Goal: Transaction & Acquisition: Book appointment/travel/reservation

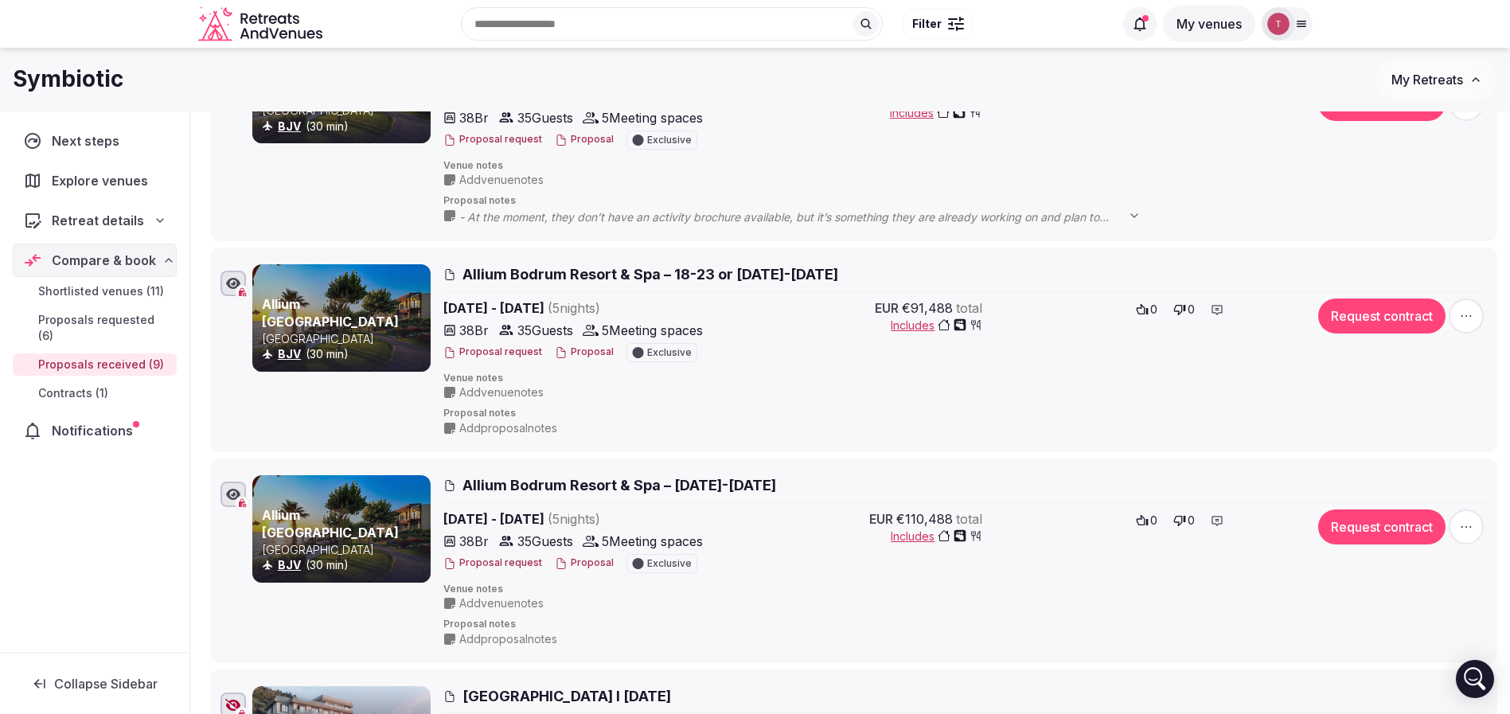
scroll to position [239, 0]
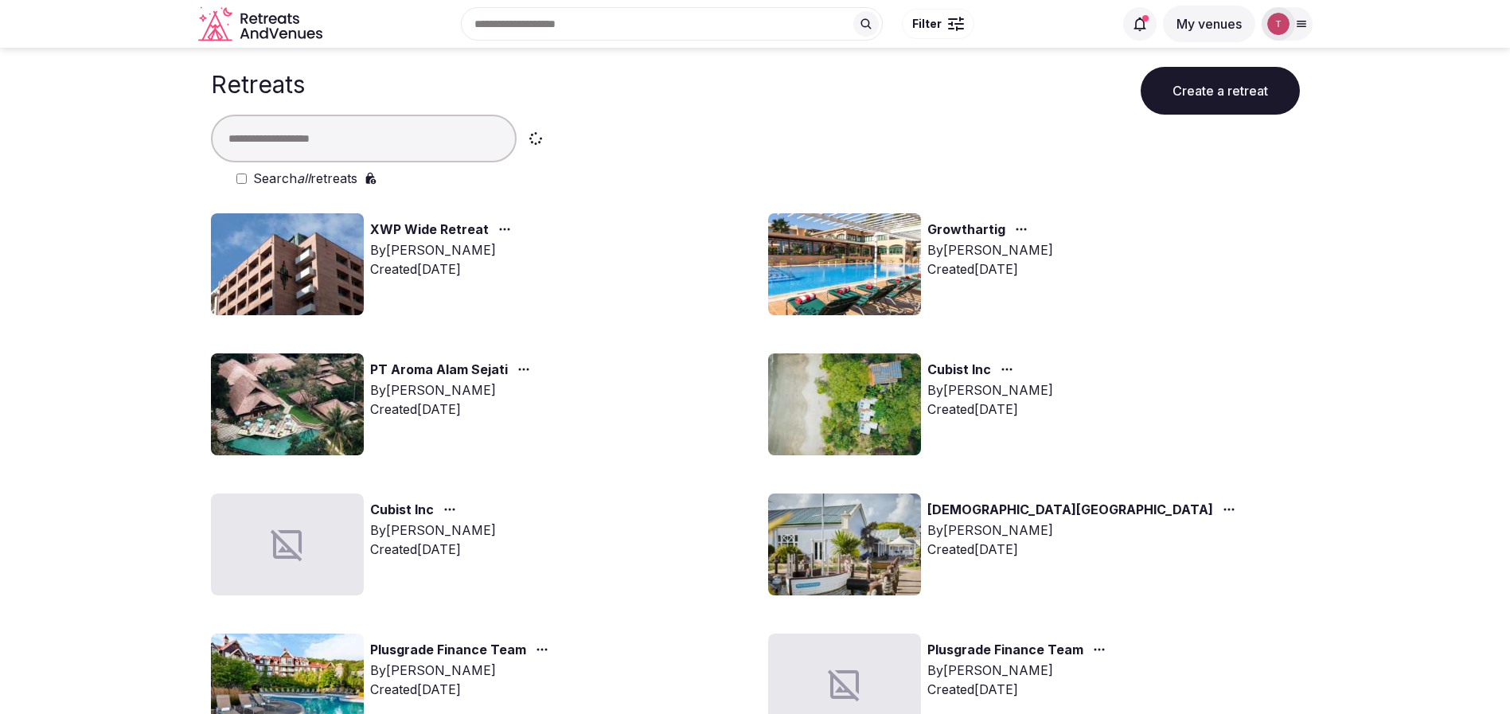
click at [388, 128] on input "text" at bounding box center [364, 139] width 306 height 48
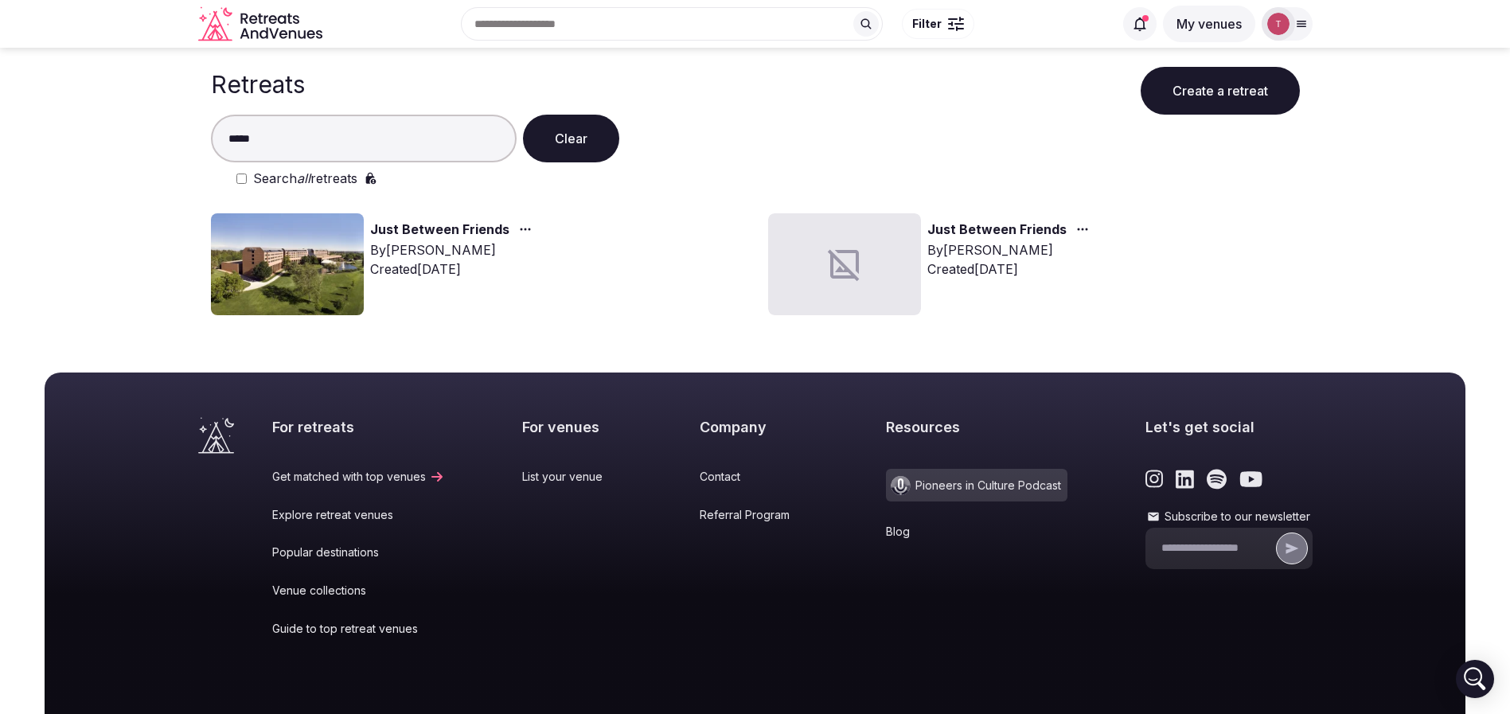
type input "****"
click at [289, 241] on img at bounding box center [287, 264] width 153 height 102
click at [290, 244] on img at bounding box center [287, 264] width 153 height 102
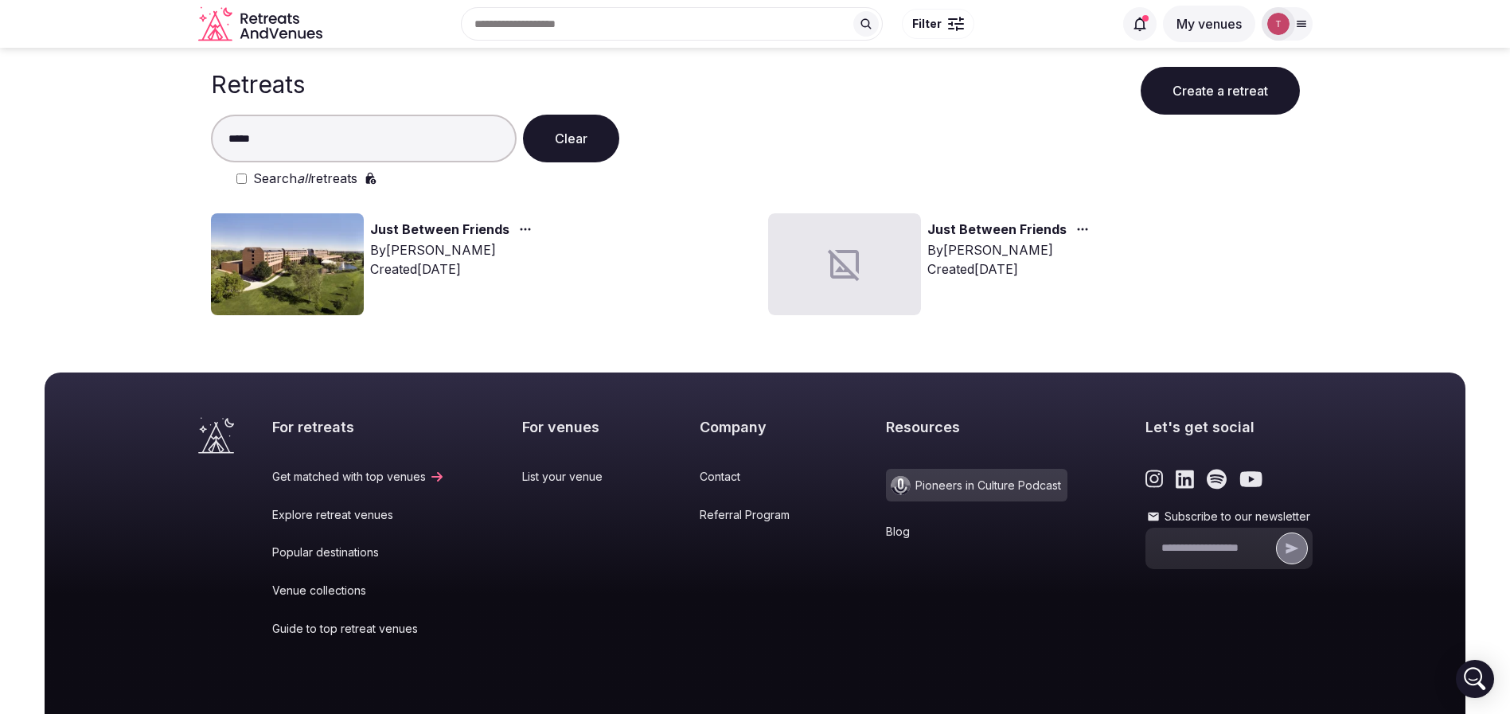
click at [290, 244] on img at bounding box center [287, 264] width 153 height 102
click at [412, 226] on link "Just Between Friends" at bounding box center [439, 230] width 139 height 21
click at [233, 271] on img at bounding box center [287, 264] width 153 height 102
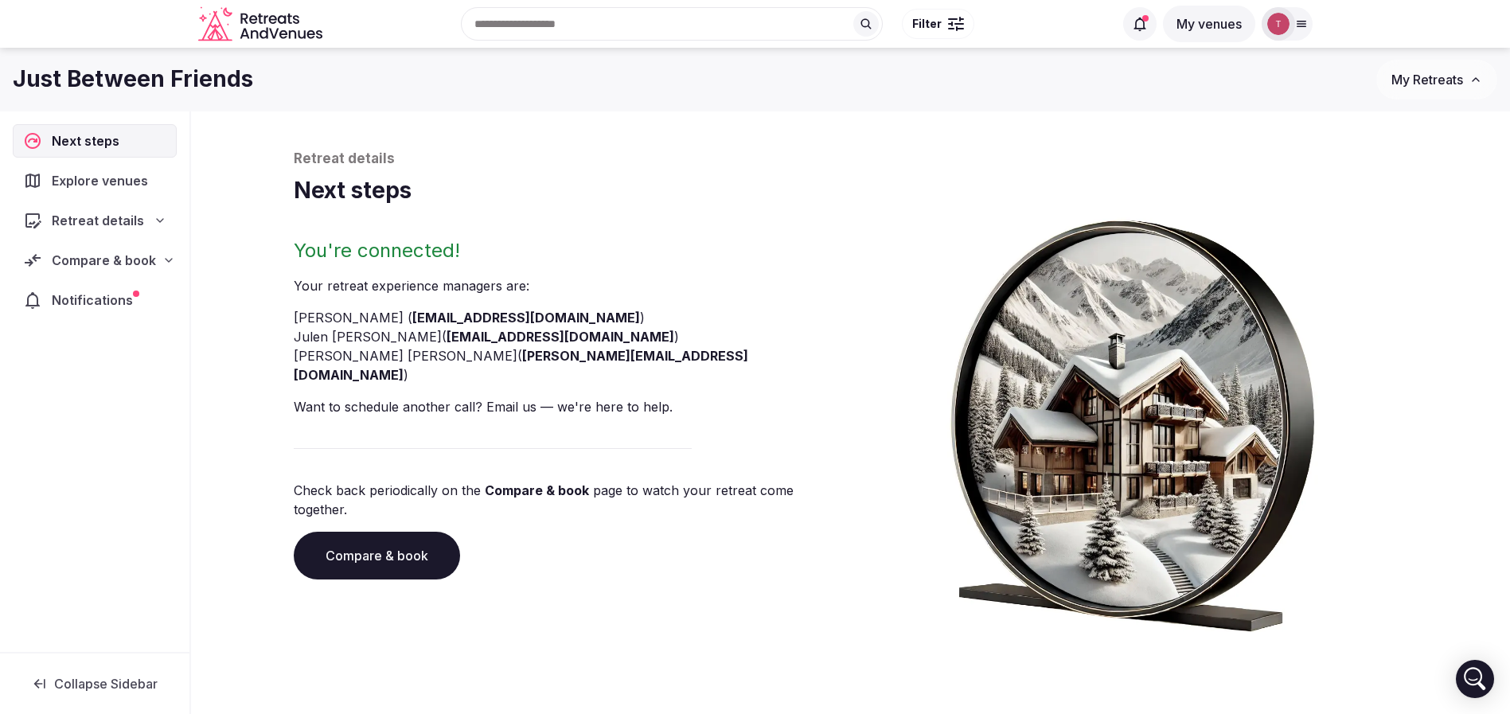
click at [380, 532] on link "Compare & book" at bounding box center [377, 556] width 166 height 48
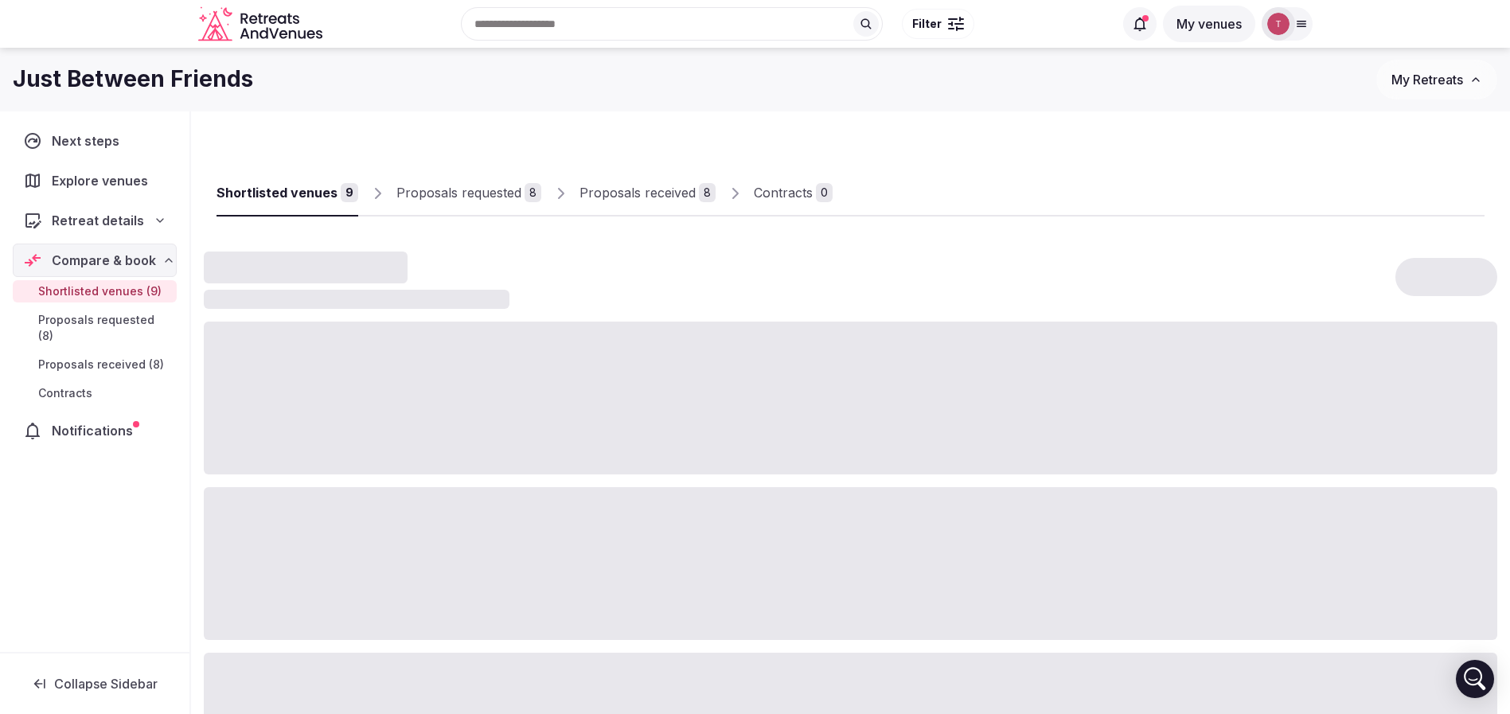
click at [657, 194] on div "Proposals received" at bounding box center [637, 192] width 116 height 19
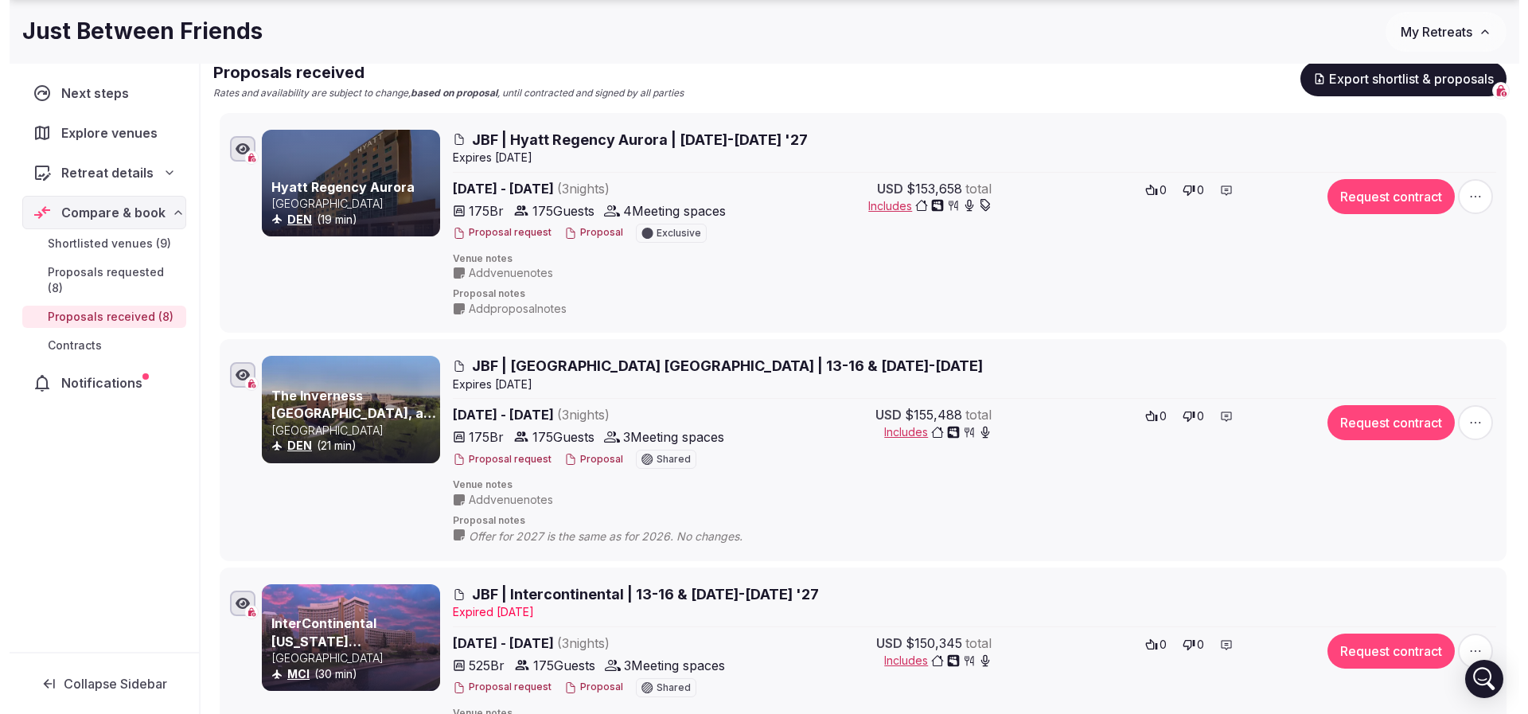
scroll to position [239, 0]
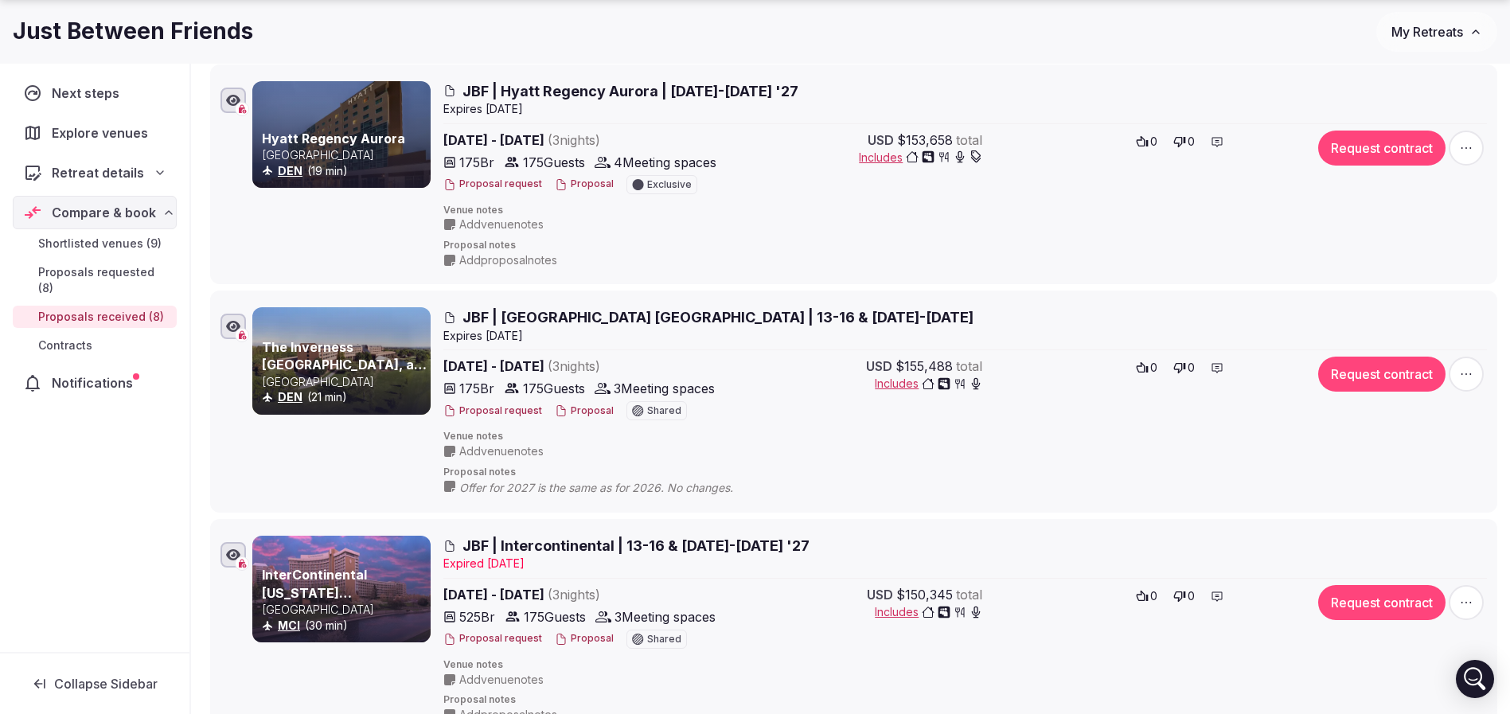
click at [575, 404] on button "Proposal" at bounding box center [584, 411] width 59 height 14
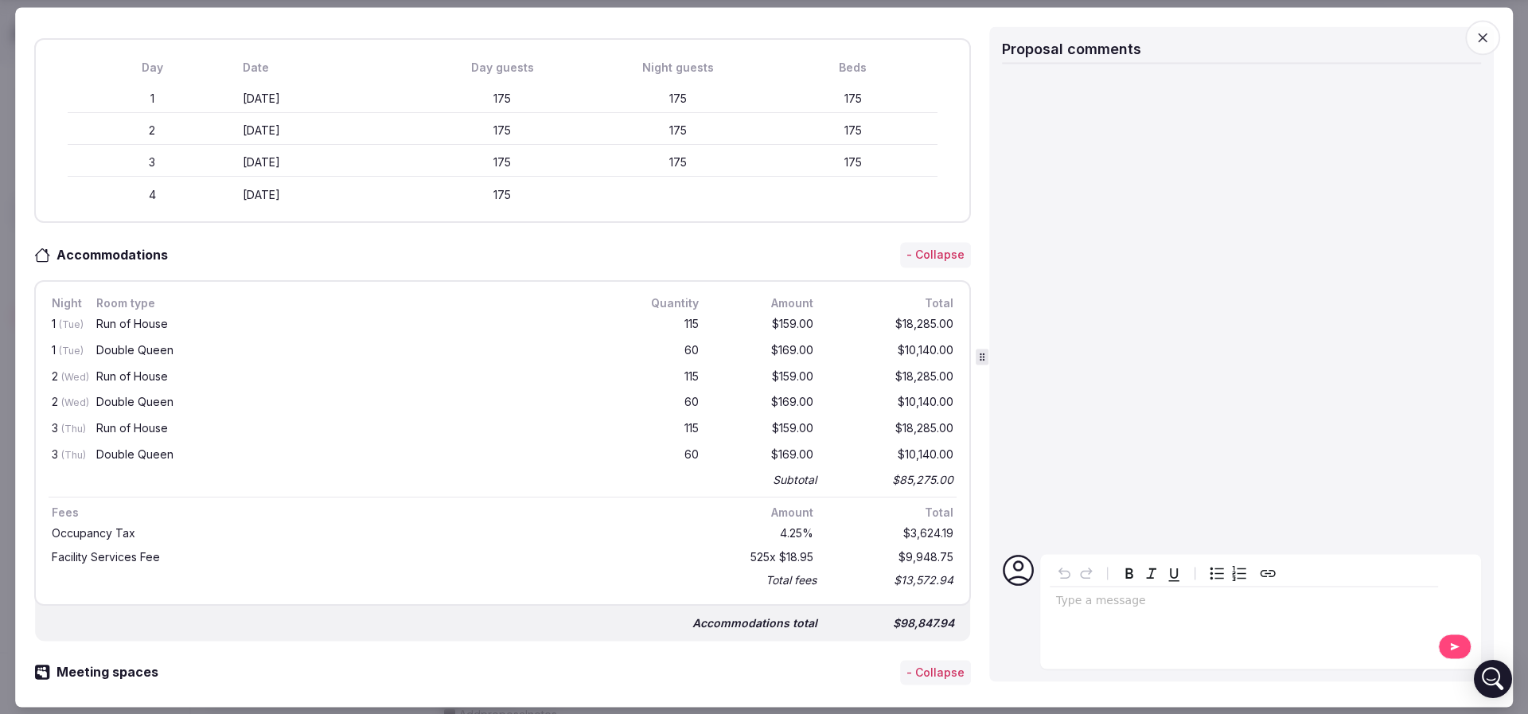
scroll to position [597, 0]
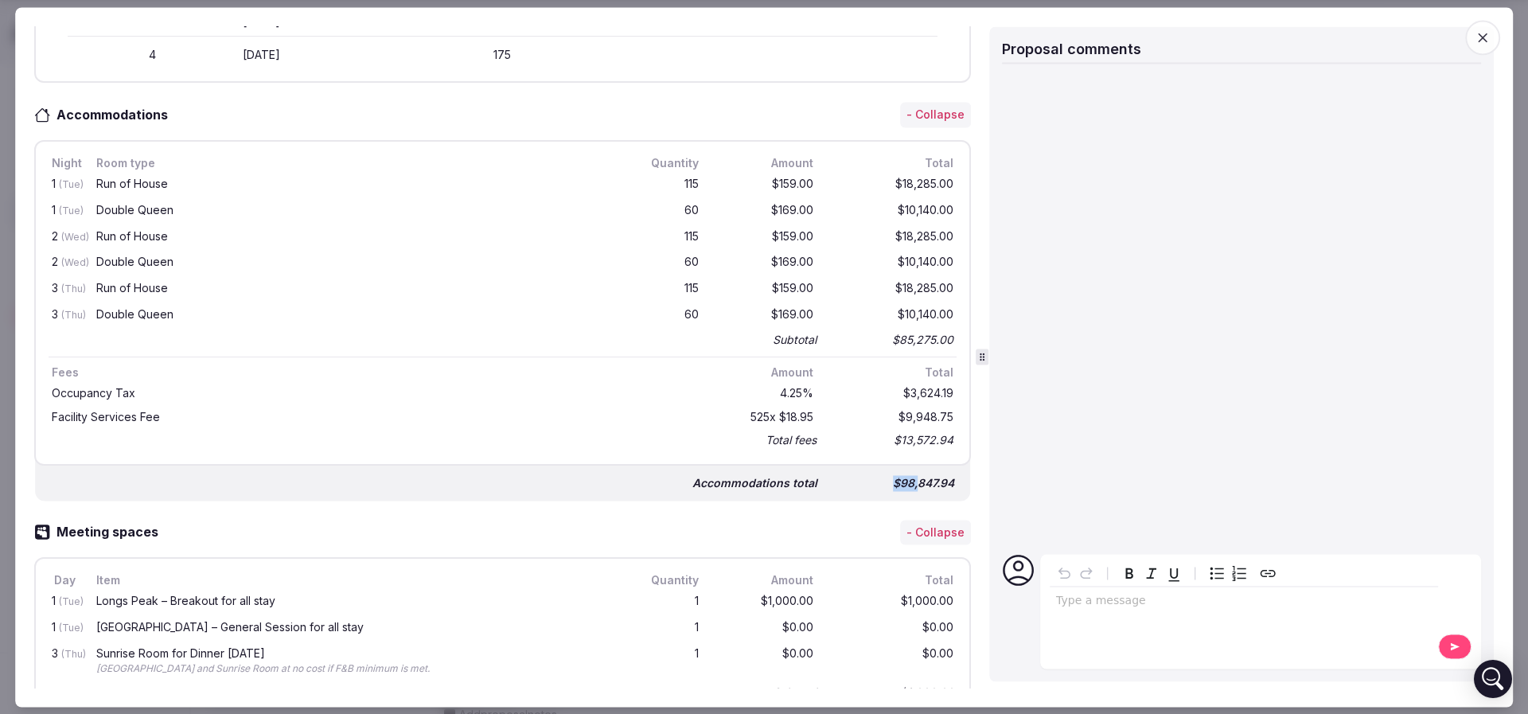
drag, startPoint x: 854, startPoint y: 476, endPoint x: 902, endPoint y: 473, distance: 47.9
click at [902, 473] on div "$98,847.94" at bounding box center [893, 483] width 127 height 22
drag, startPoint x: 869, startPoint y: 337, endPoint x: 939, endPoint y: 335, distance: 70.1
click at [939, 335] on div "Night Room type Quantity Amount Total 1 (Tue) Run of House 115 $159.00 $18,285.…" at bounding box center [502, 303] width 937 height 326
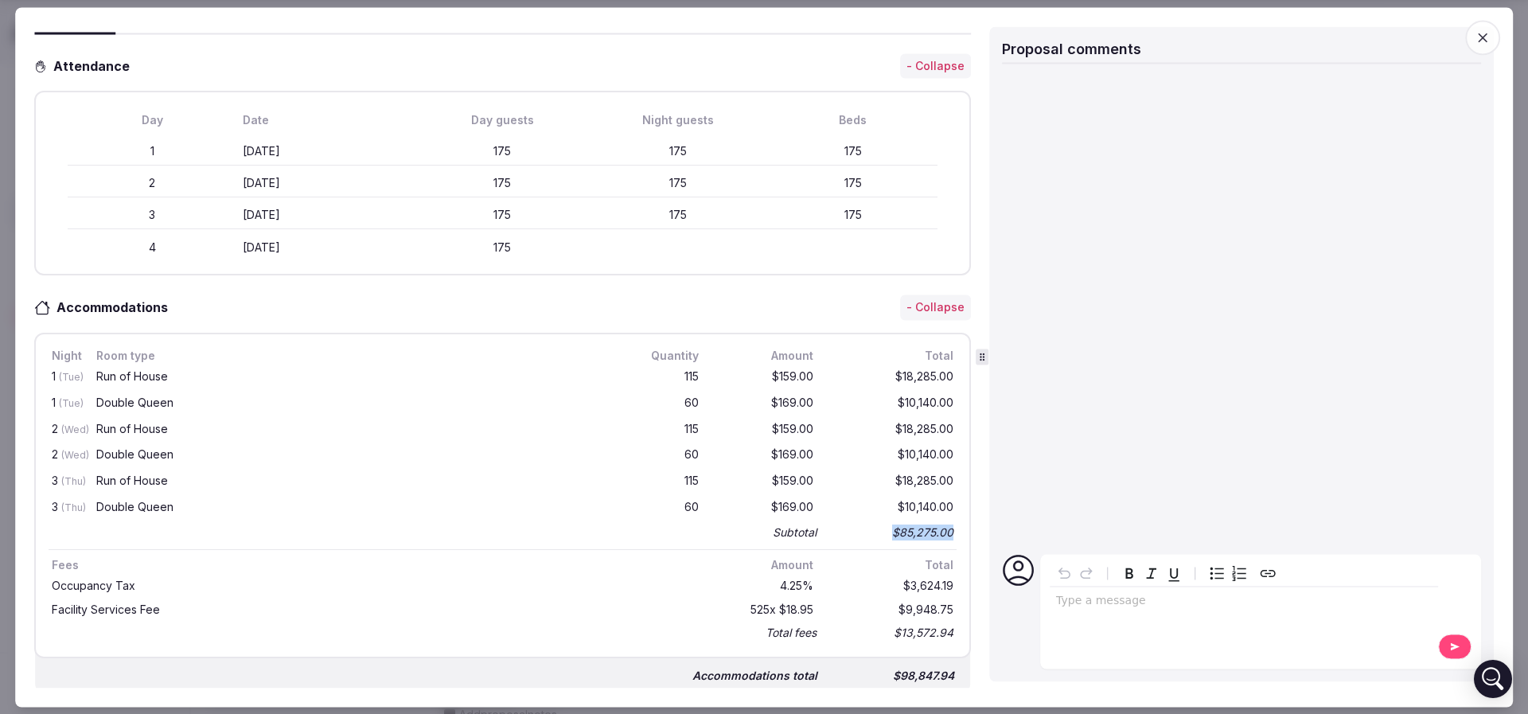
scroll to position [0, 0]
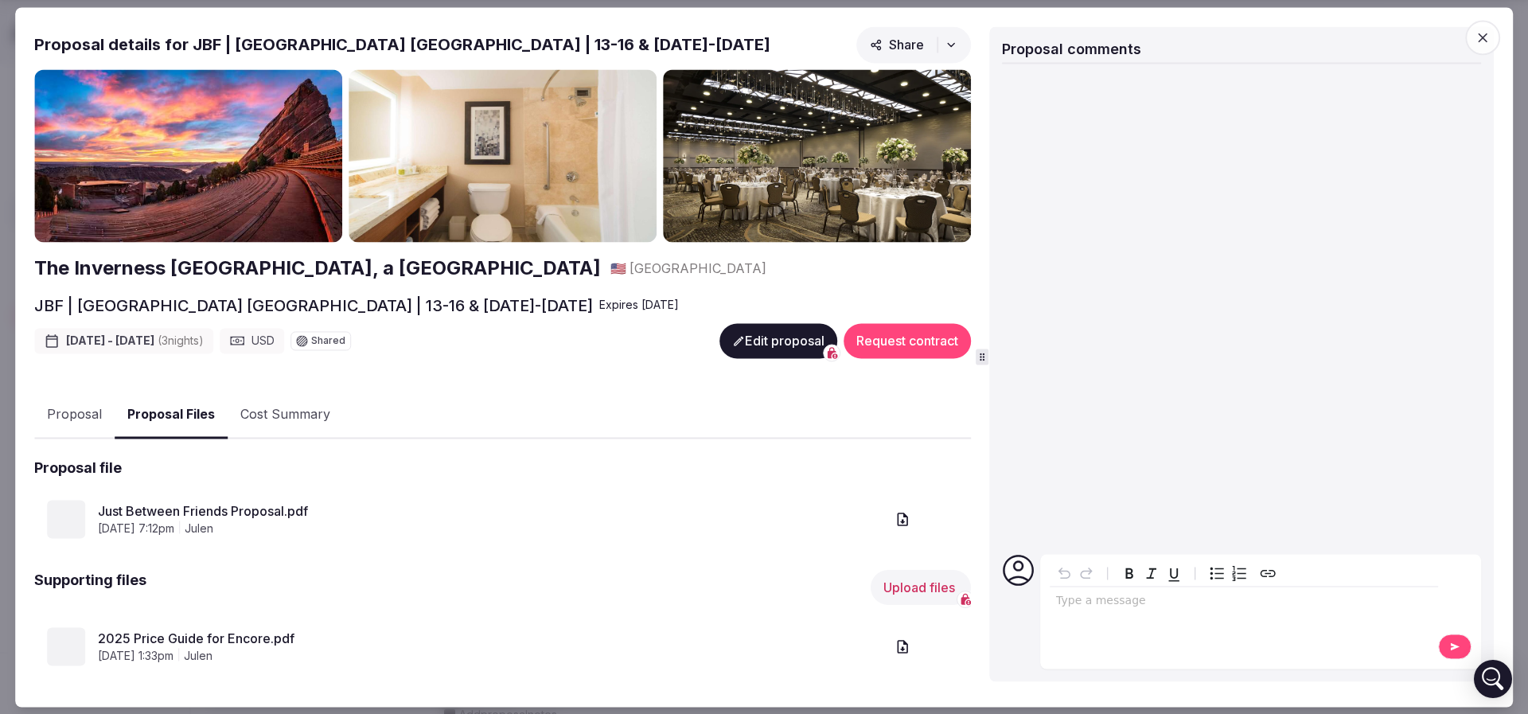
click at [193, 416] on button "Proposal Files" at bounding box center [171, 415] width 113 height 47
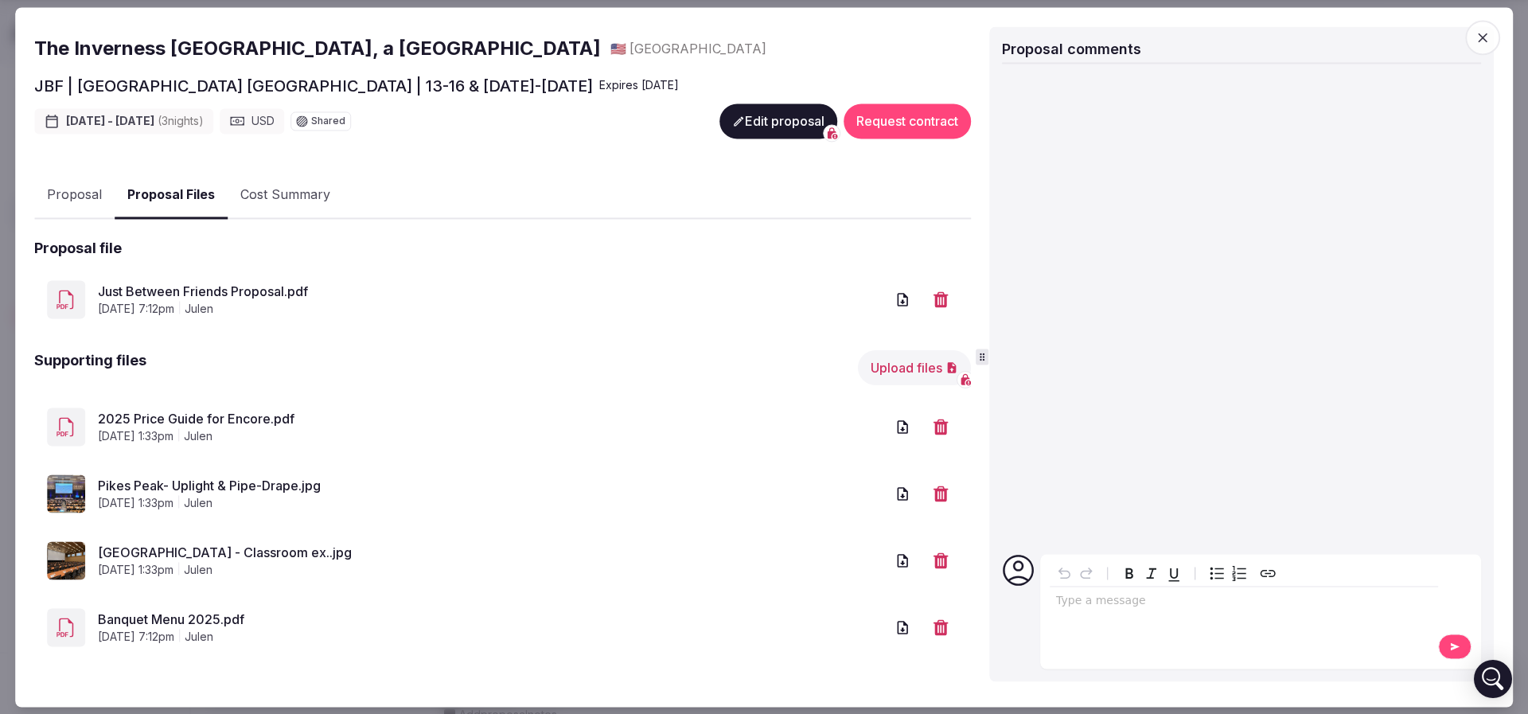
click at [278, 287] on link "Just Between Friends Proposal.pdf" at bounding box center [491, 292] width 787 height 19
click at [259, 287] on link "Just Between Friends Proposal.pdf" at bounding box center [491, 292] width 787 height 19
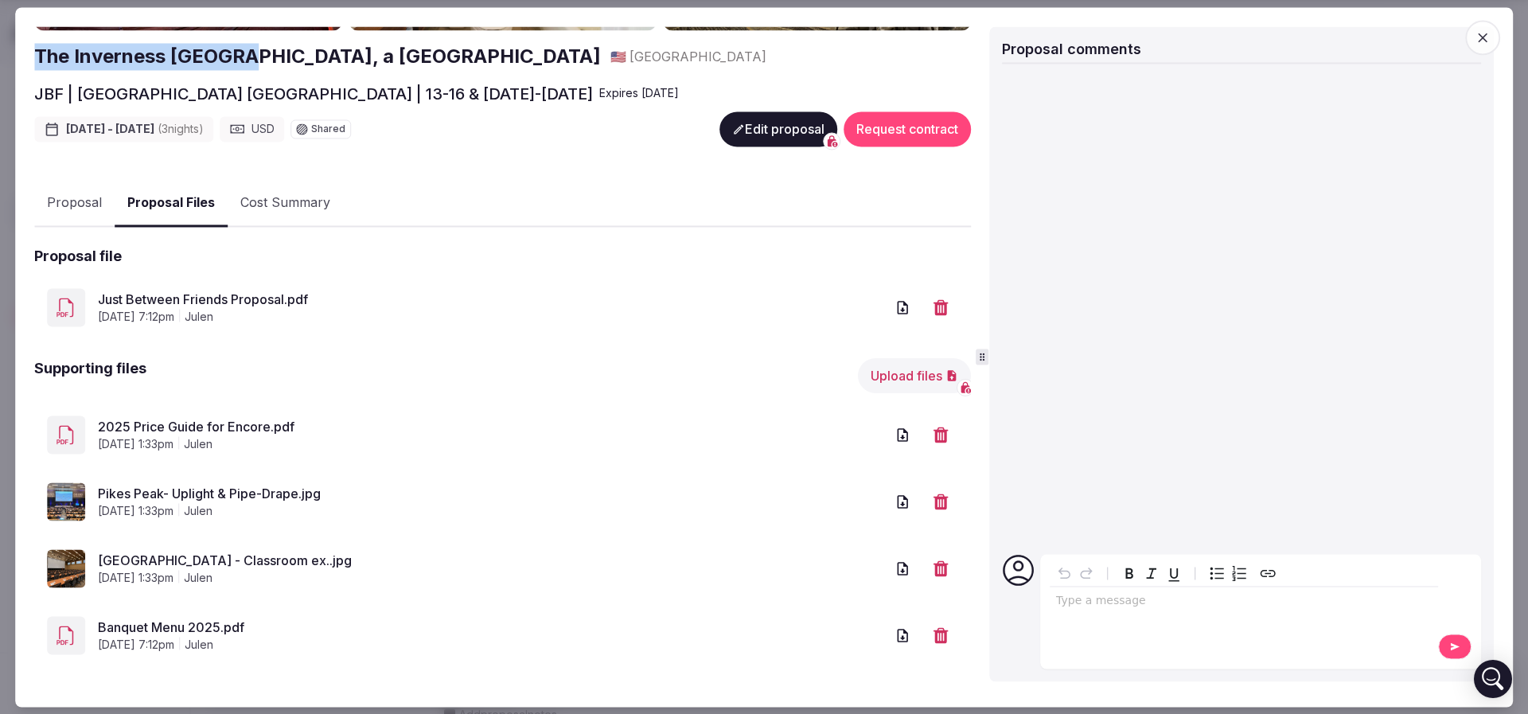
drag, startPoint x: 28, startPoint y: 45, endPoint x: 240, endPoint y: 48, distance: 212.5
click at [240, 48] on div "Proposal Proposal Proposal details for JBF | [GEOGRAPHIC_DATA] [GEOGRAPHIC_DATA…" at bounding box center [764, 357] width 1498 height 700
copy h2 "The Inverness [GEOGRAPHIC_DATA],"
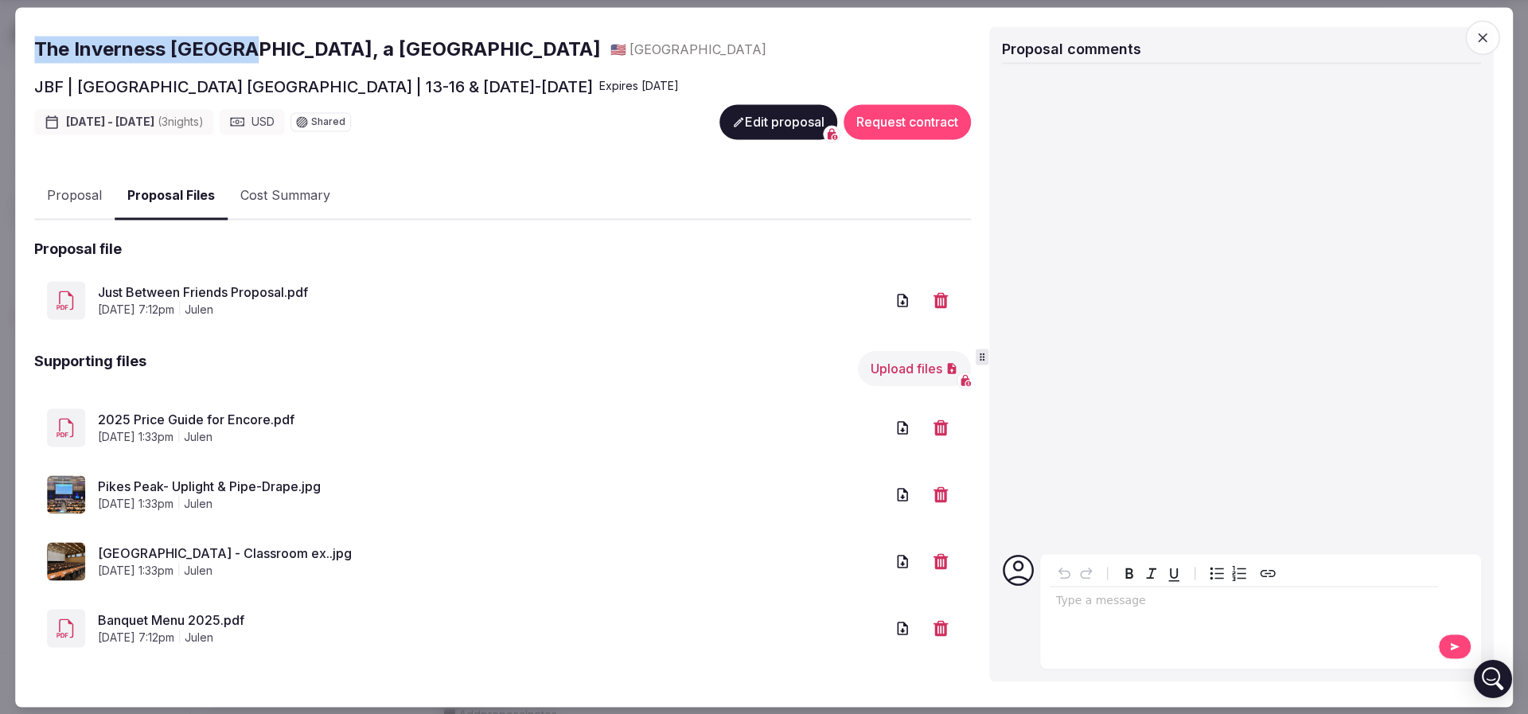
scroll to position [220, 0]
click at [273, 414] on link "2025 Price Guide for Encore.pdf" at bounding box center [491, 419] width 787 height 19
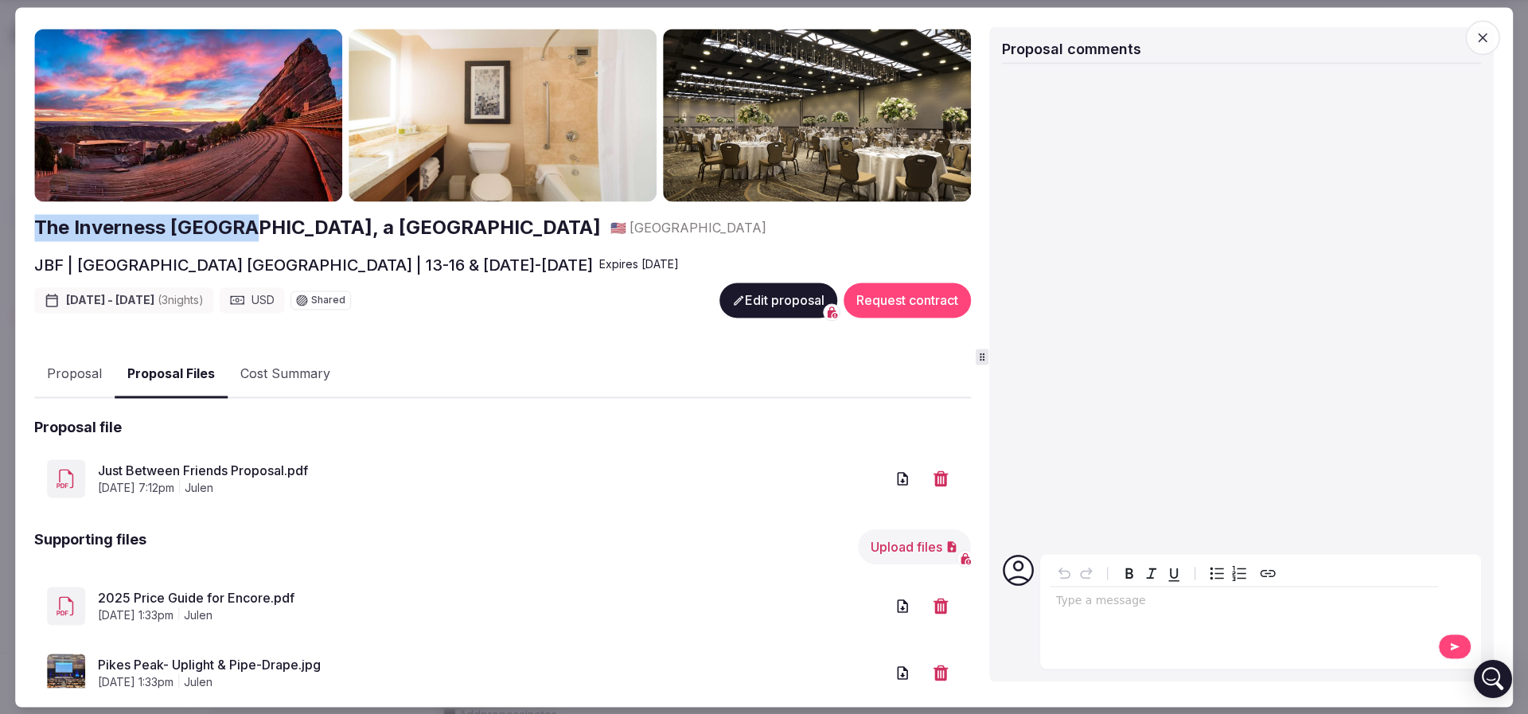
scroll to position [0, 0]
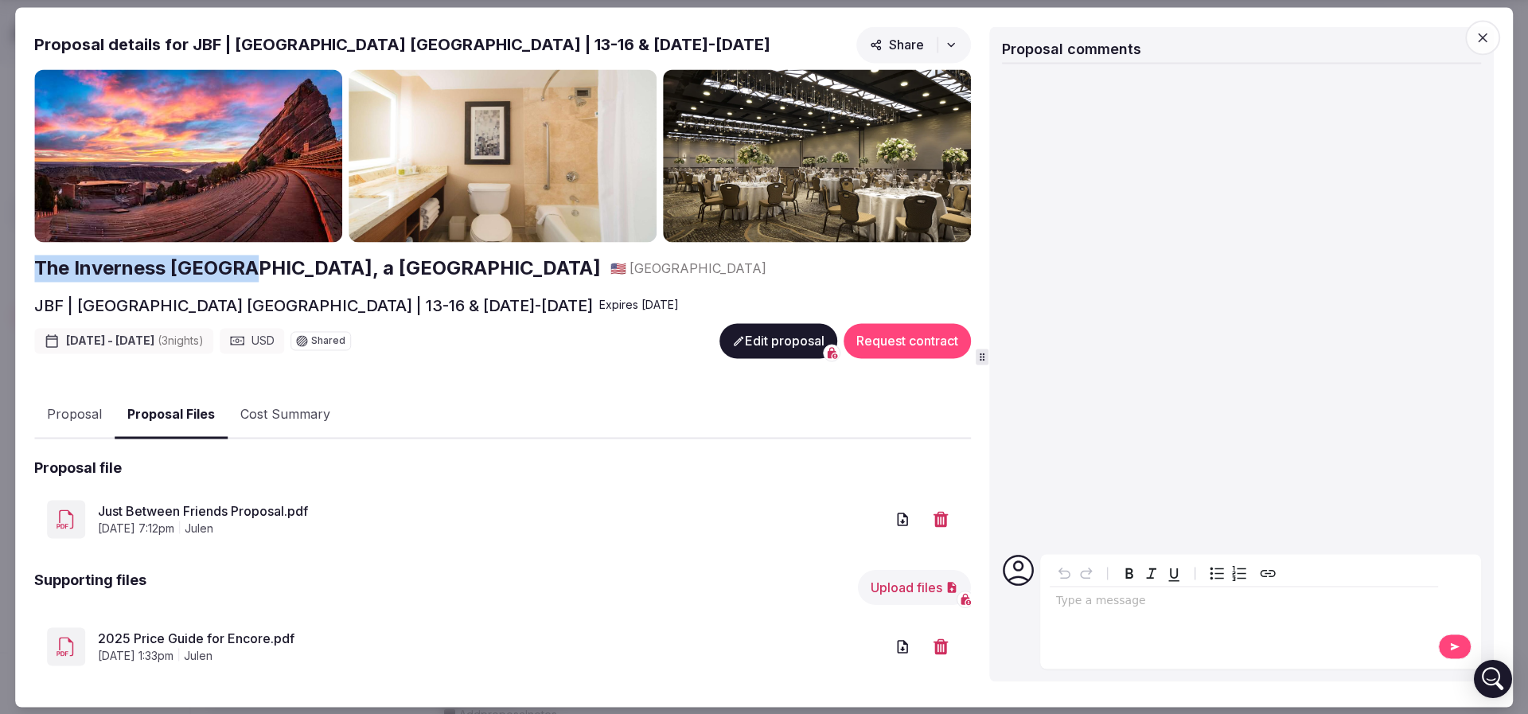
click at [206, 505] on link "Just Between Friends Proposal.pdf" at bounding box center [491, 511] width 787 height 19
copy h2 "The Inverness [GEOGRAPHIC_DATA],"
click at [92, 411] on button "Proposal" at bounding box center [74, 415] width 80 height 46
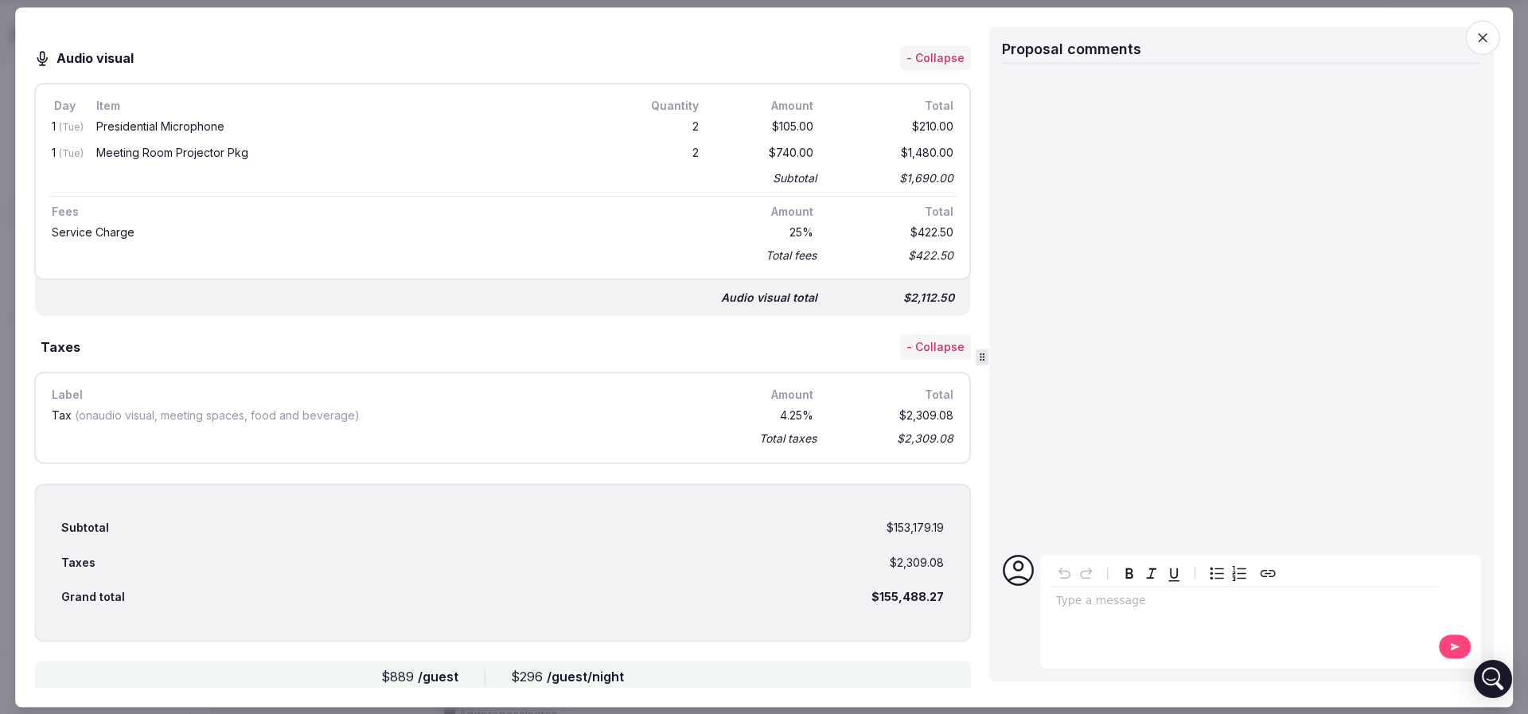
scroll to position [1833, 0]
